Goal: Task Accomplishment & Management: Use online tool/utility

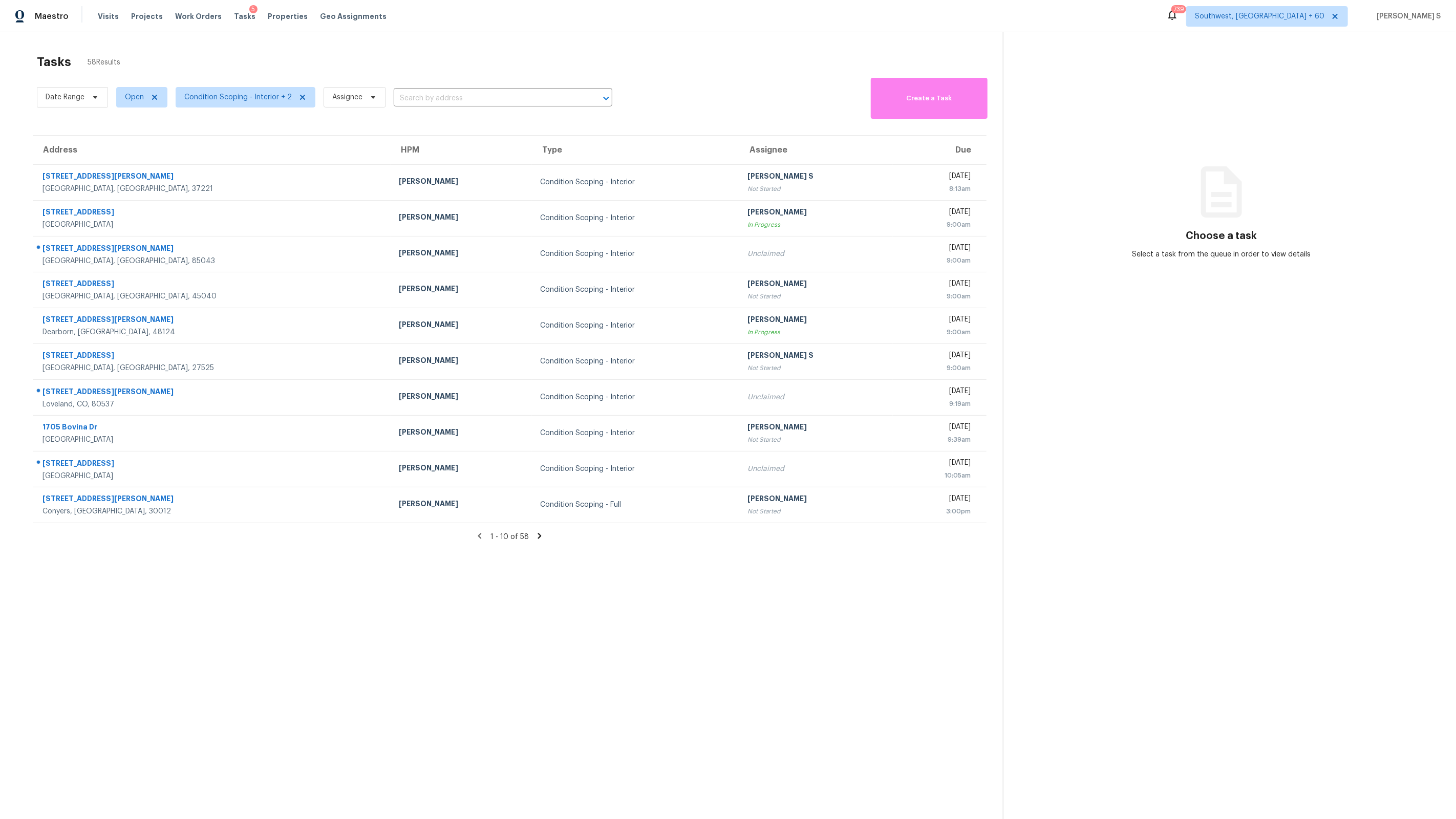
click at [1057, 274] on section "Choose a task Select a task from the queue in order to view details" at bounding box center [1221, 441] width 437 height 819
click at [224, 93] on span "Condition Scoping - Interior + 2" at bounding box center [238, 97] width 107 height 10
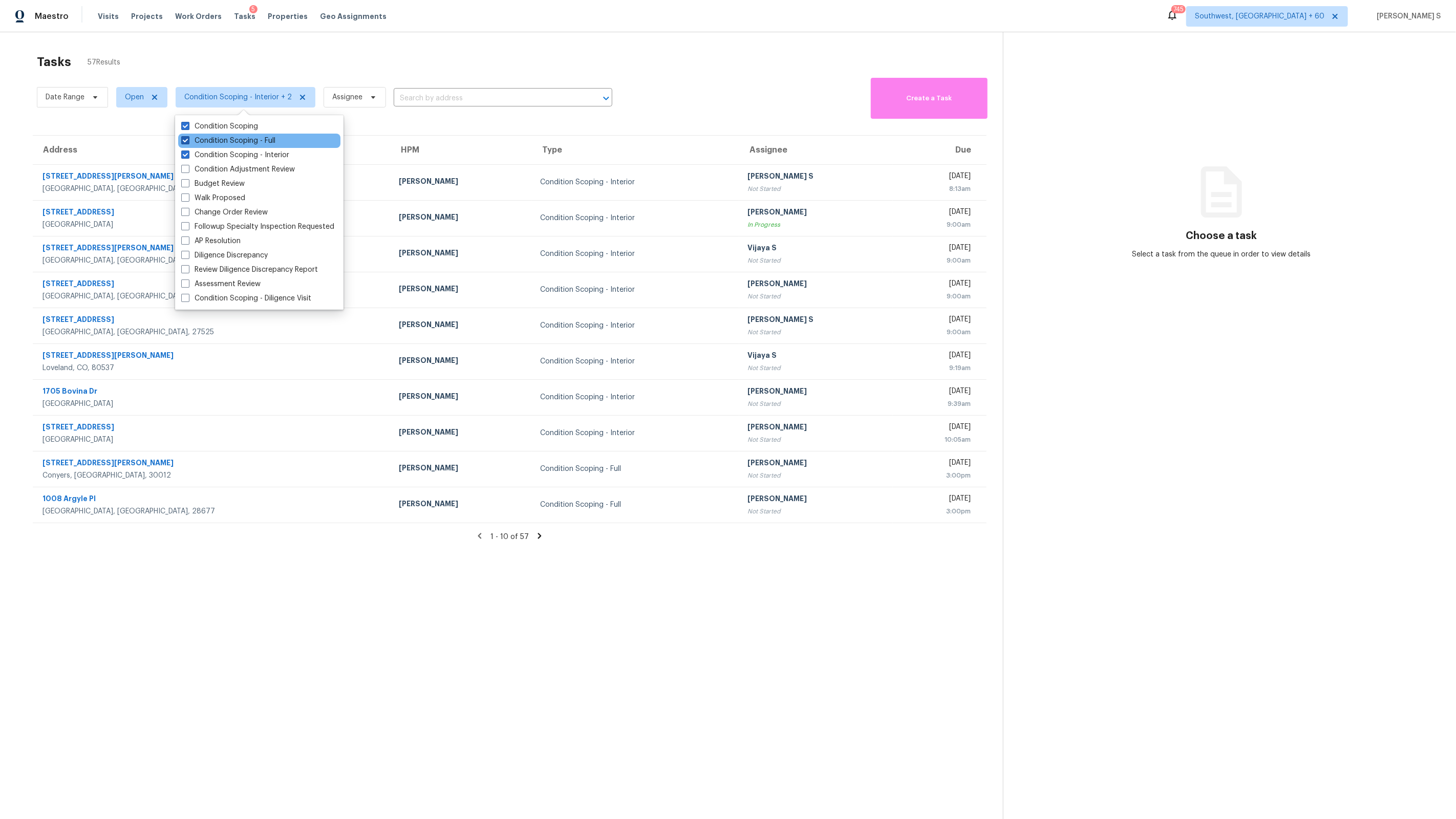
click at [251, 137] on label "Condition Scoping - Full" at bounding box center [228, 141] width 95 height 10
click at [188, 137] on input "Condition Scoping - Full" at bounding box center [185, 139] width 7 height 7
checkbox input "false"
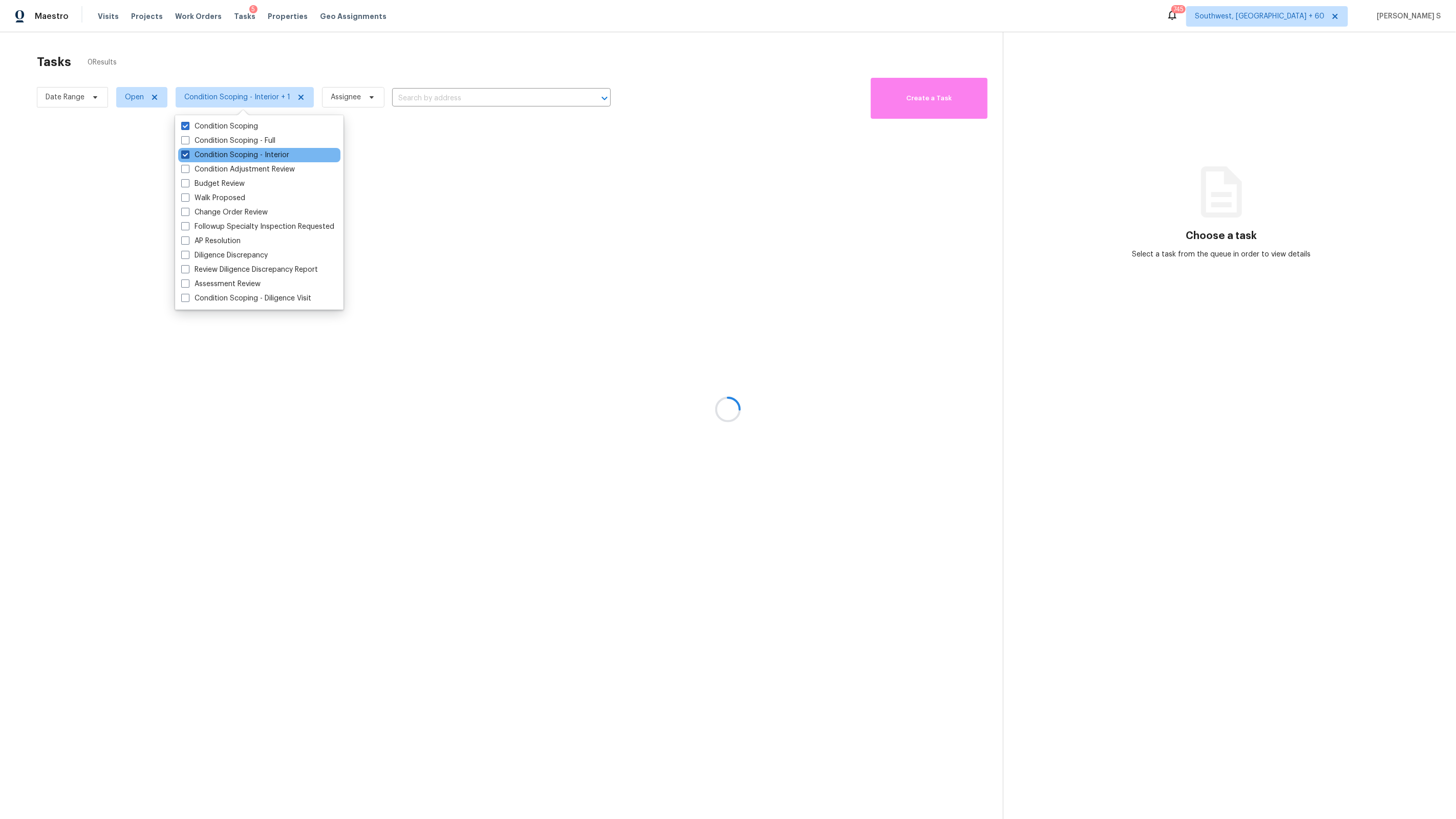
click at [277, 152] on label "Condition Scoping - Interior" at bounding box center [235, 155] width 108 height 10
click at [188, 152] on input "Condition Scoping - Interior" at bounding box center [185, 154] width 7 height 7
checkbox input "false"
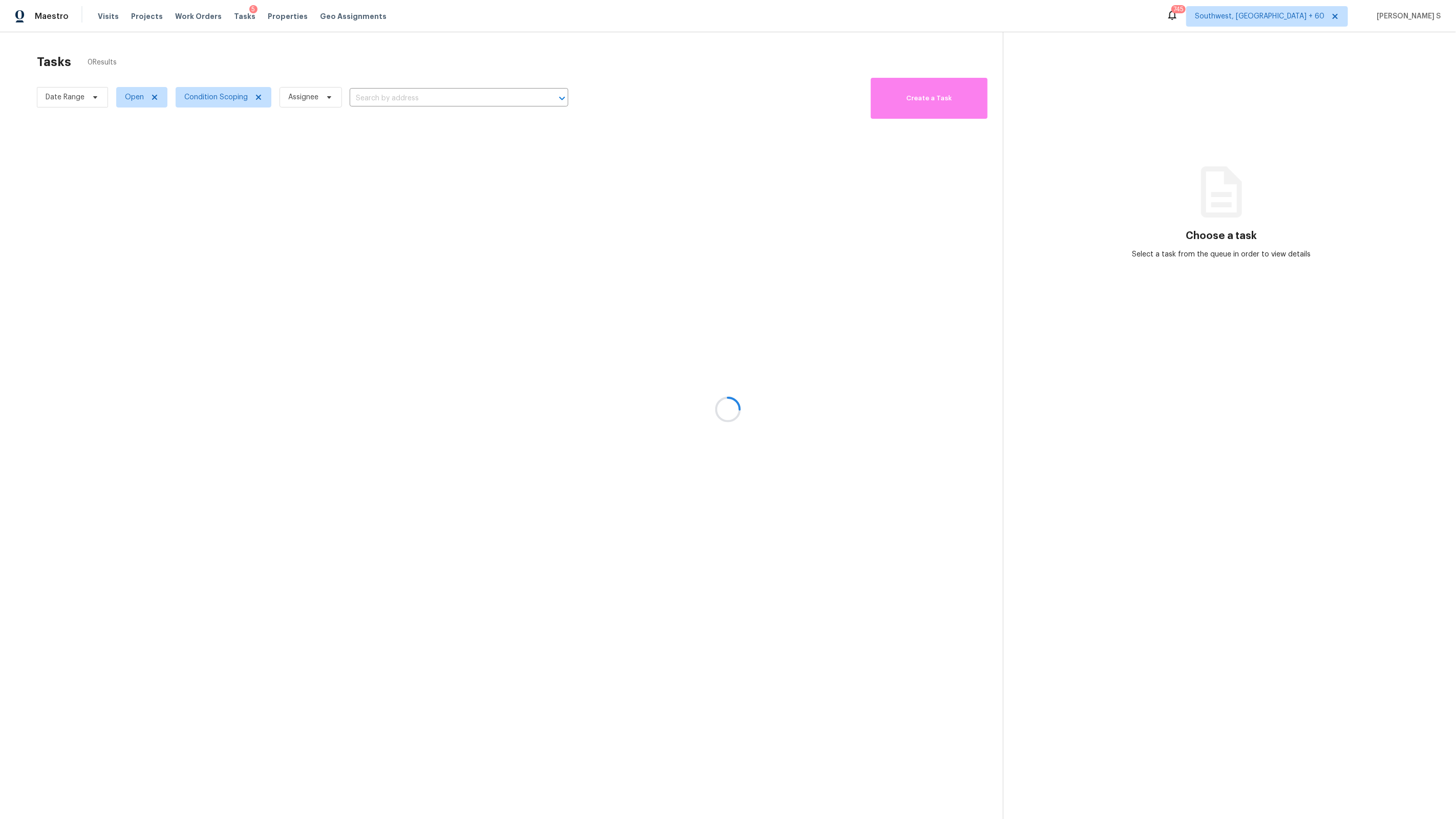
click at [577, 213] on div at bounding box center [728, 409] width 1456 height 819
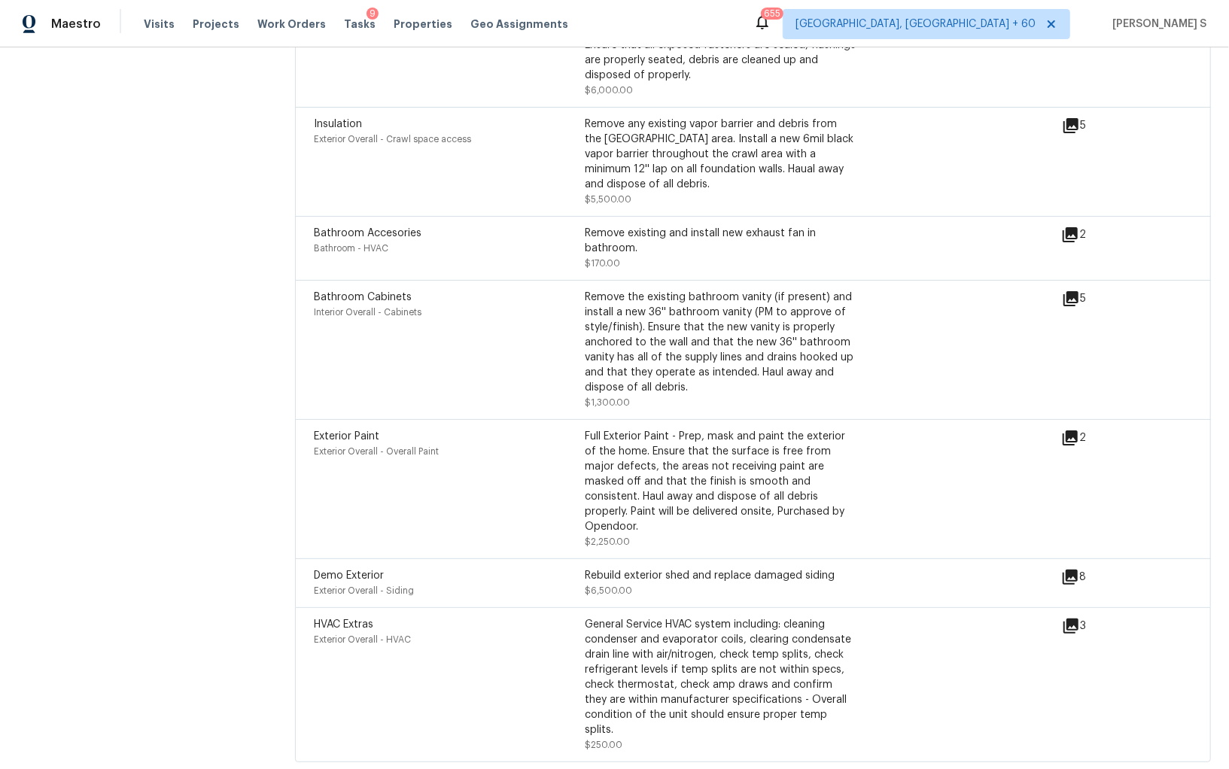
click at [870, 288] on div "Bathroom Cabinets Interior Overall - Cabinets Remove the existing bathroom vani…" at bounding box center [753, 349] width 916 height 139
